Goal: Task Accomplishment & Management: Use online tool/utility

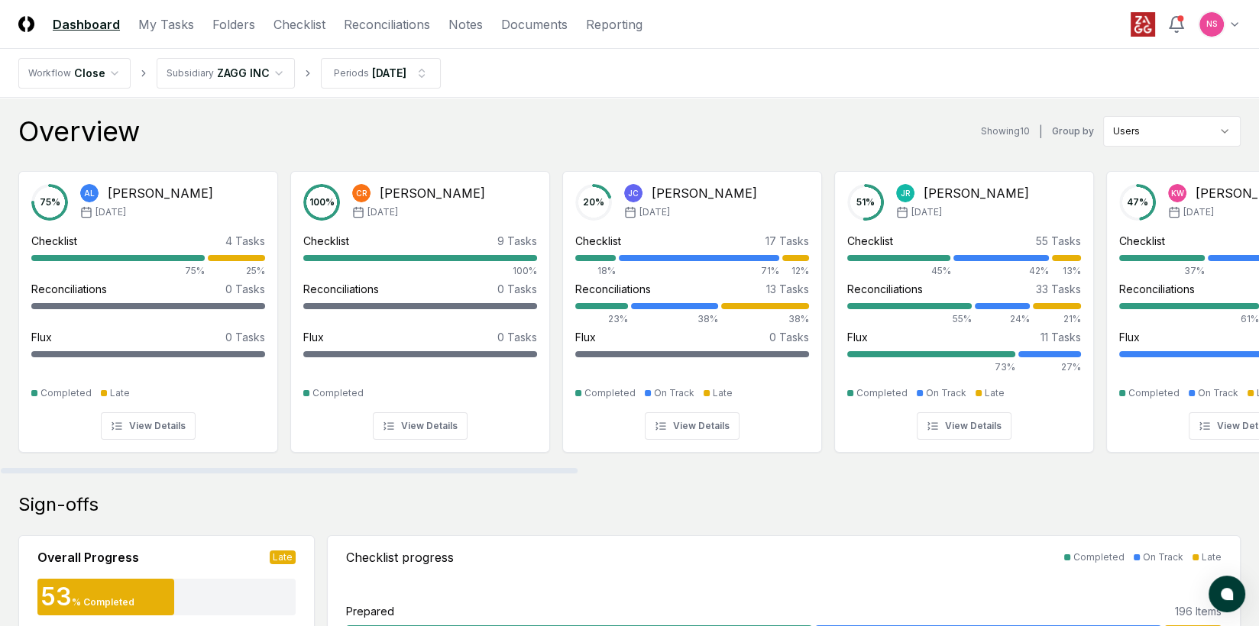
drag, startPoint x: 555, startPoint y: 471, endPoint x: 180, endPoint y: 478, distance: 375.9
click at [193, 474] on div at bounding box center [289, 470] width 577 height 5
click at [310, 28] on link "Checklist" at bounding box center [299, 24] width 52 height 18
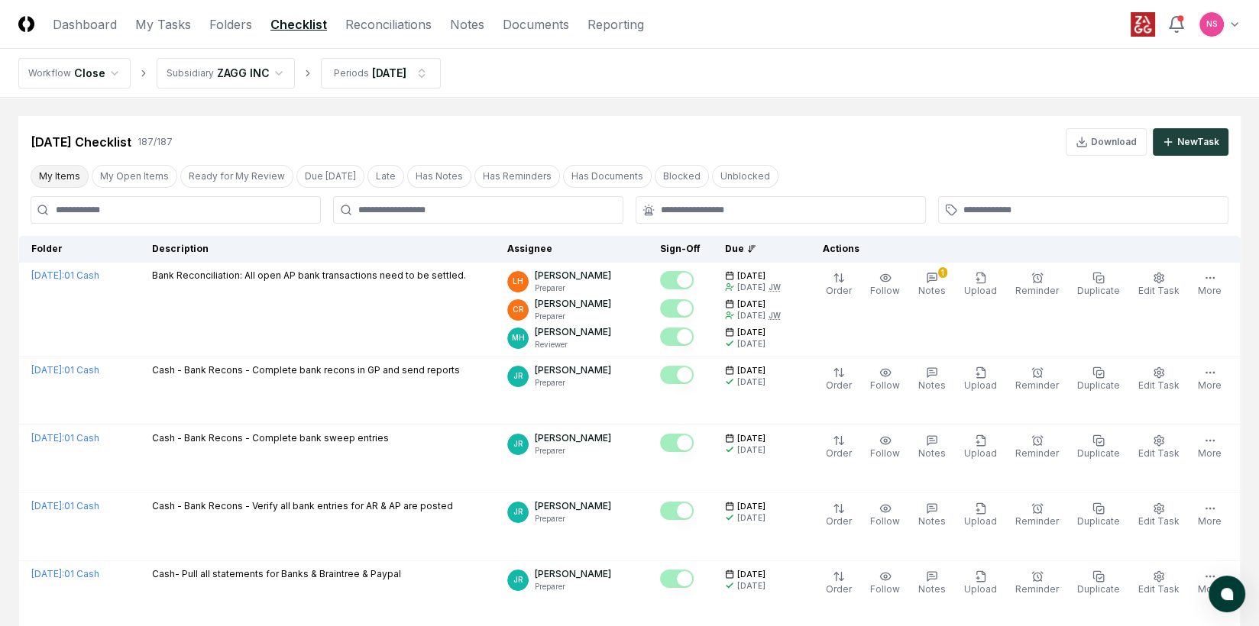
click at [65, 176] on button "My Items" at bounding box center [60, 176] width 58 height 23
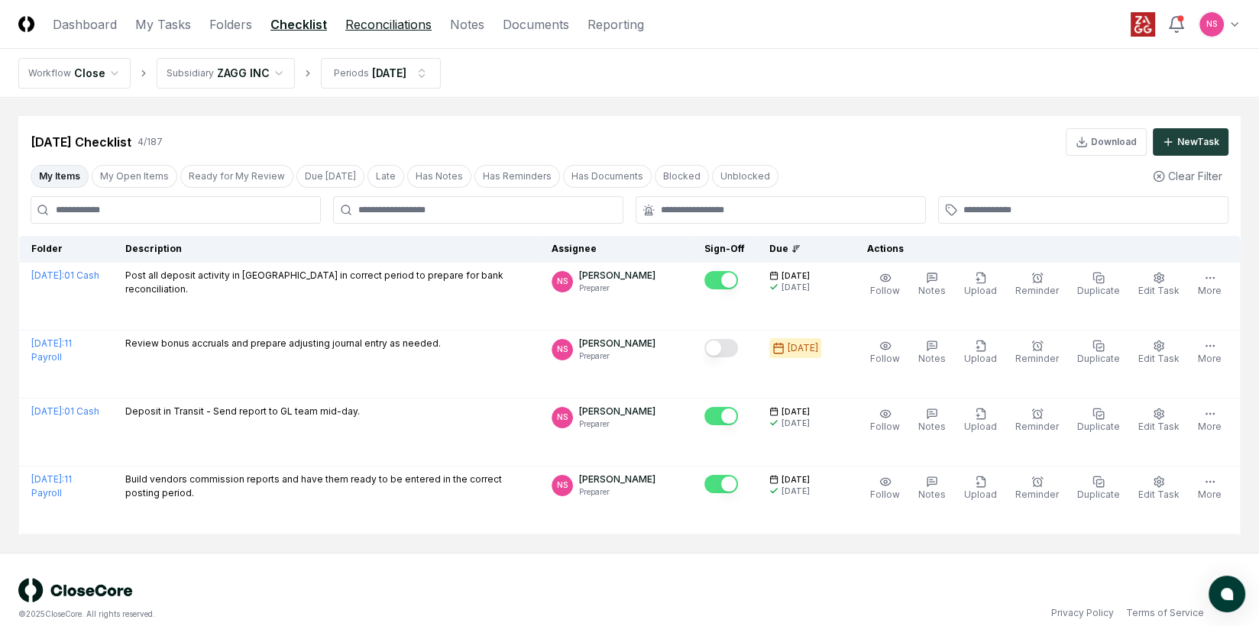
click at [376, 20] on link "Reconciliations" at bounding box center [388, 24] width 86 height 18
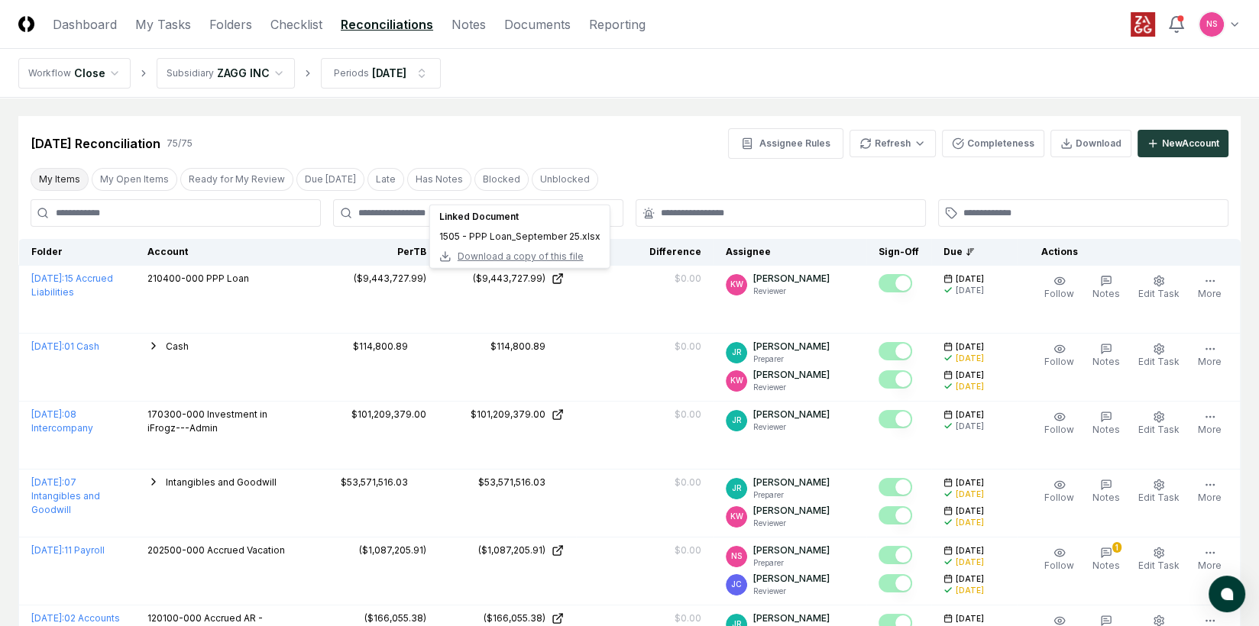
click at [66, 176] on button "My Items" at bounding box center [60, 179] width 58 height 23
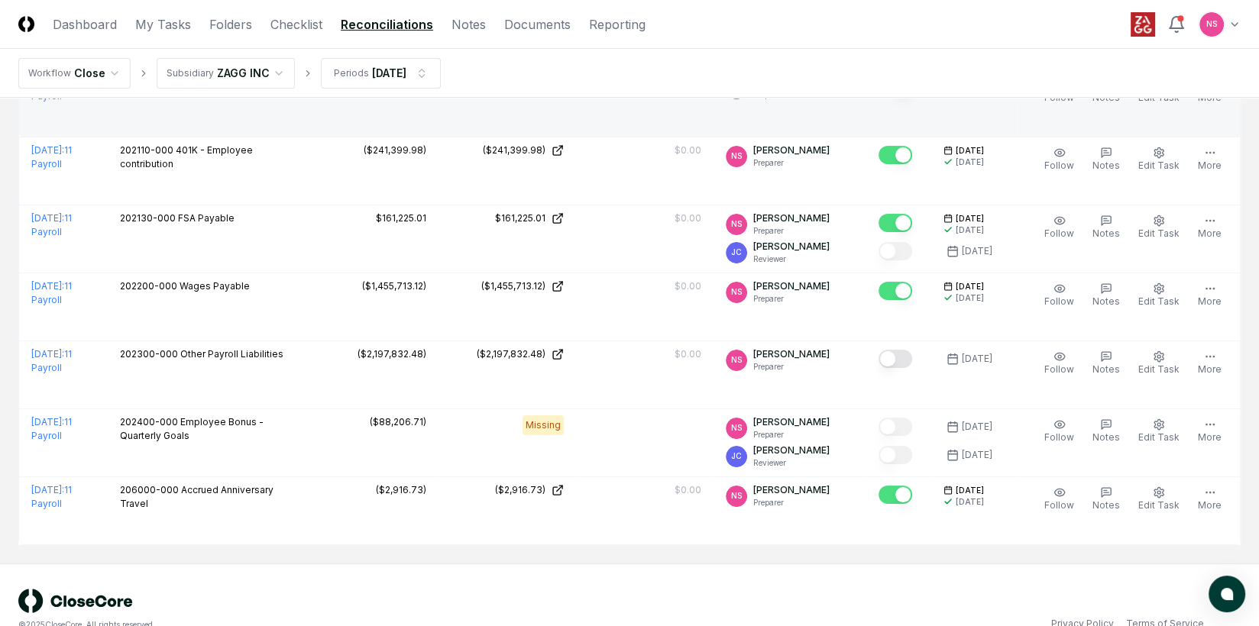
scroll to position [292, 0]
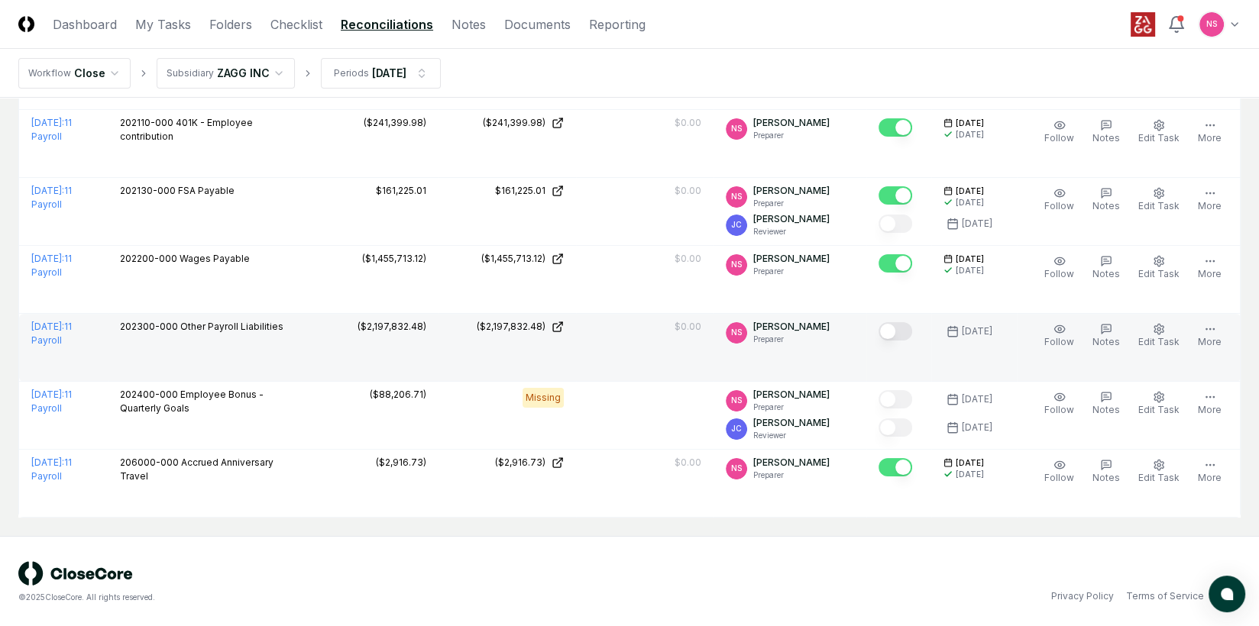
click at [912, 329] on button "Mark complete" at bounding box center [896, 331] width 34 height 18
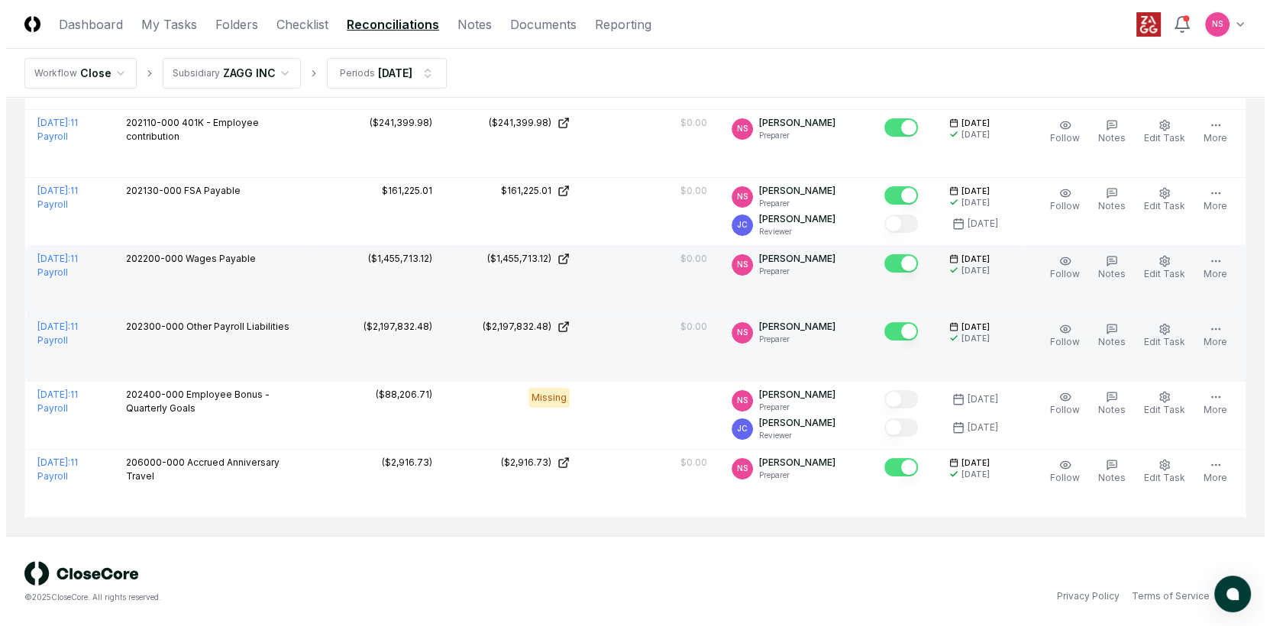
scroll to position [0, 0]
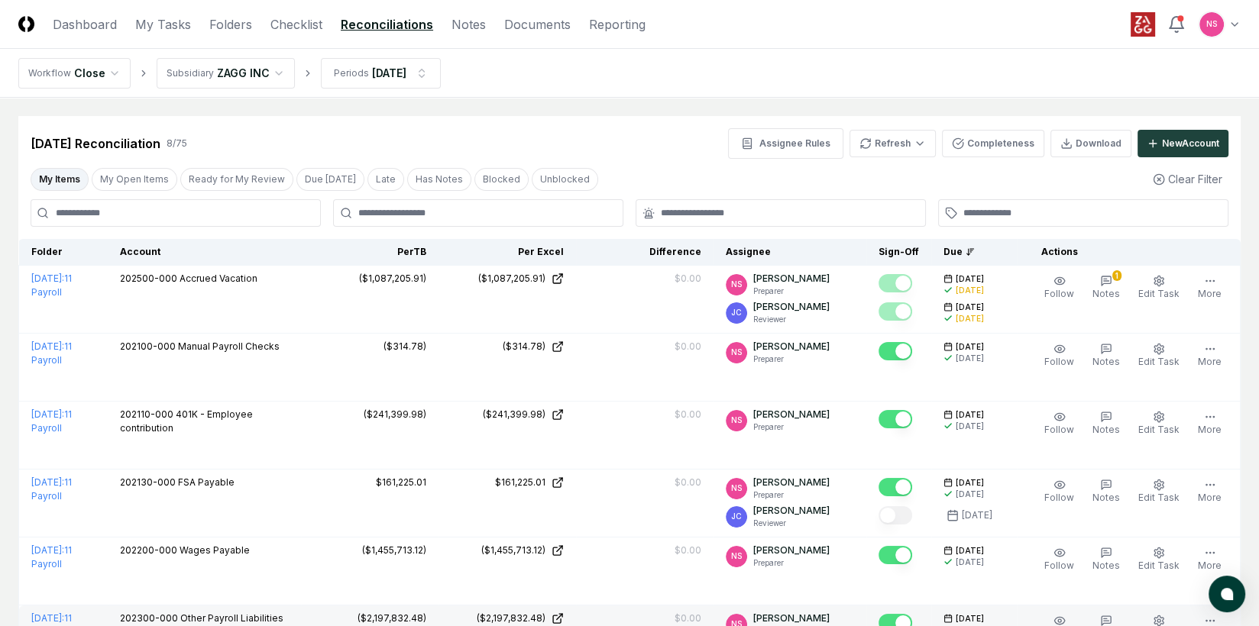
click at [1211, 23] on html "CloseCore Dashboard My Tasks Folders Checklist Reconciliations Notes Documents …" at bounding box center [629, 460] width 1259 height 920
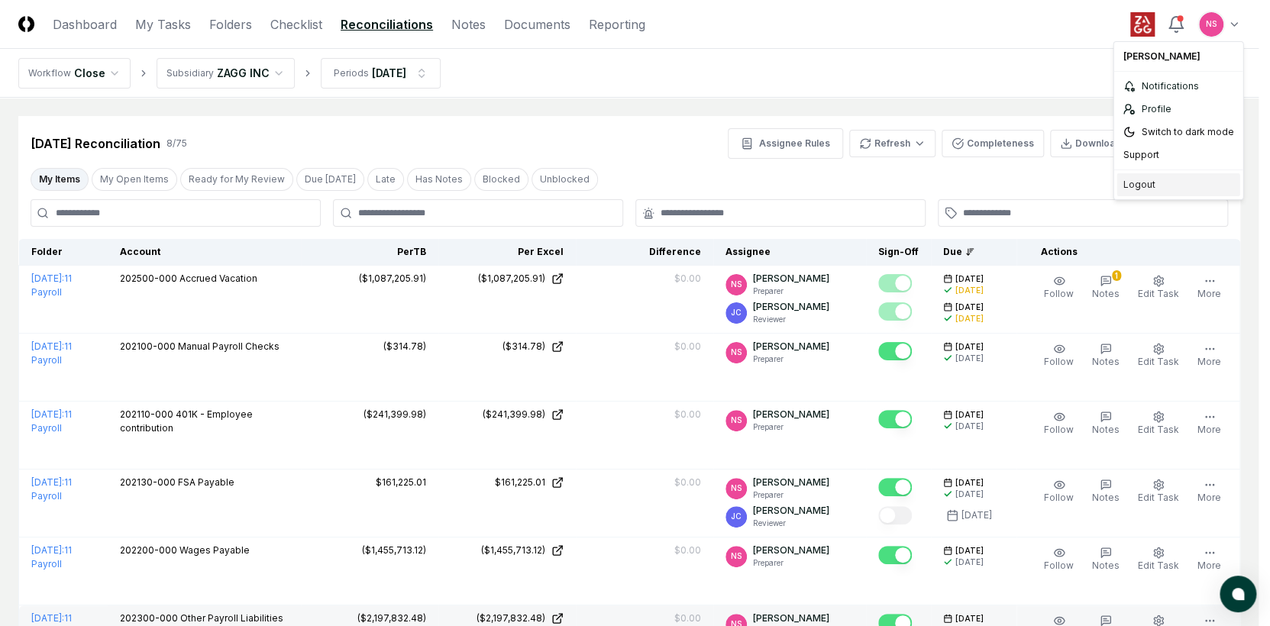
drag, startPoint x: 1140, startPoint y: 186, endPoint x: 1156, endPoint y: 187, distance: 16.1
click at [1138, 185] on div "Logout" at bounding box center [1178, 184] width 123 height 23
